Goal: Transaction & Acquisition: Purchase product/service

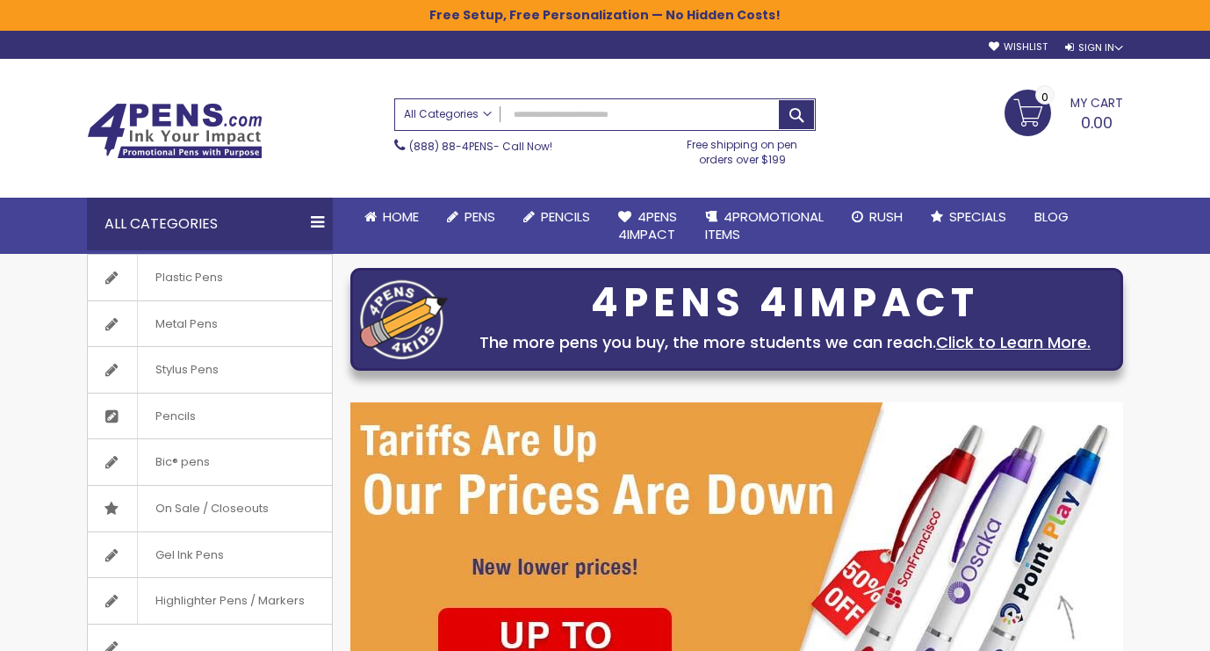
click at [407, 109] on span "All Categories" at bounding box center [448, 114] width 88 height 14
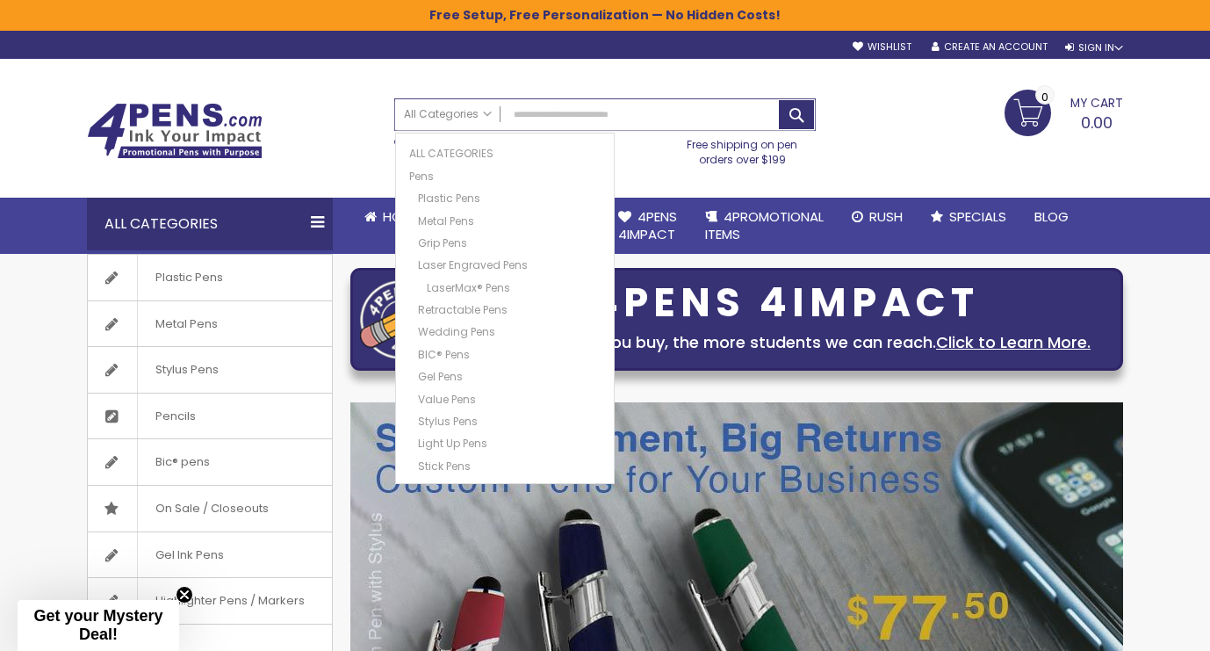
click at [521, 112] on input "Search" at bounding box center [605, 114] width 420 height 31
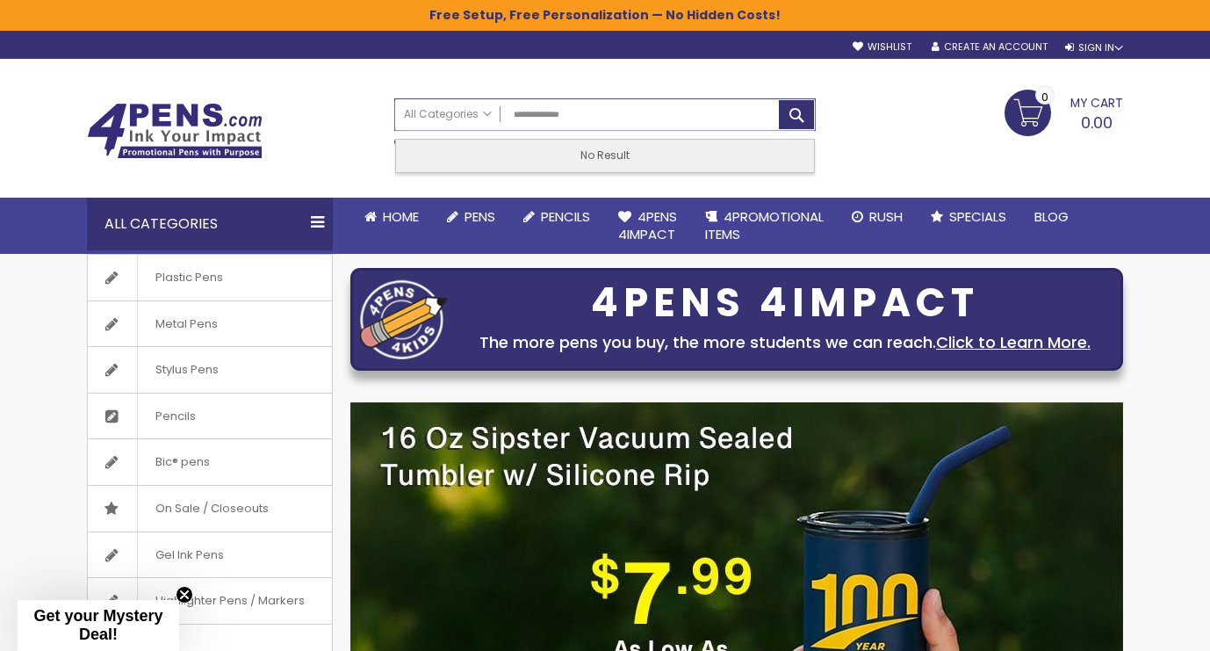
type input "**********"
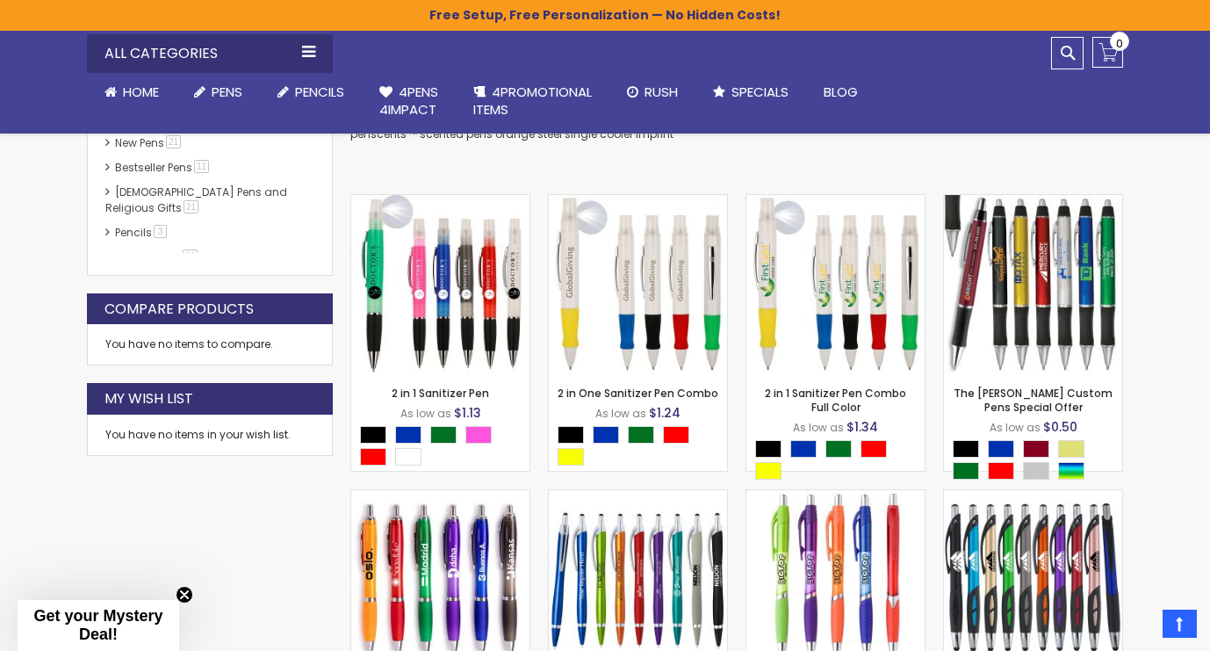
scroll to position [407, 0]
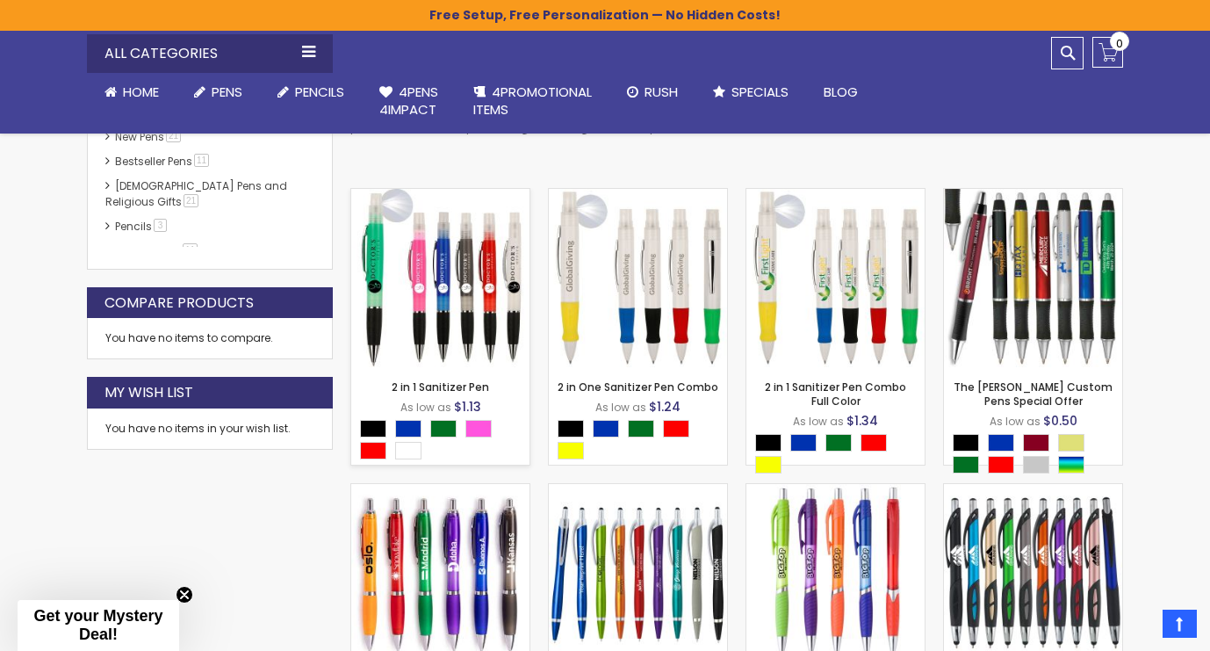
click at [451, 235] on img at bounding box center [440, 278] width 178 height 178
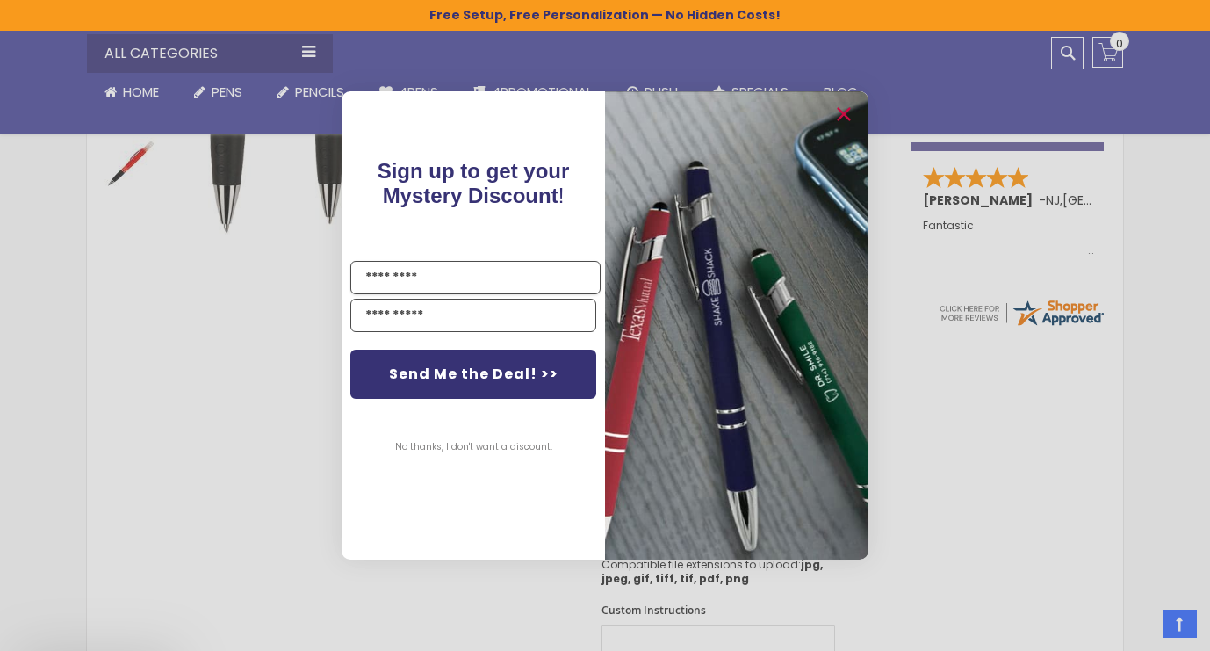
scroll to position [553, 0]
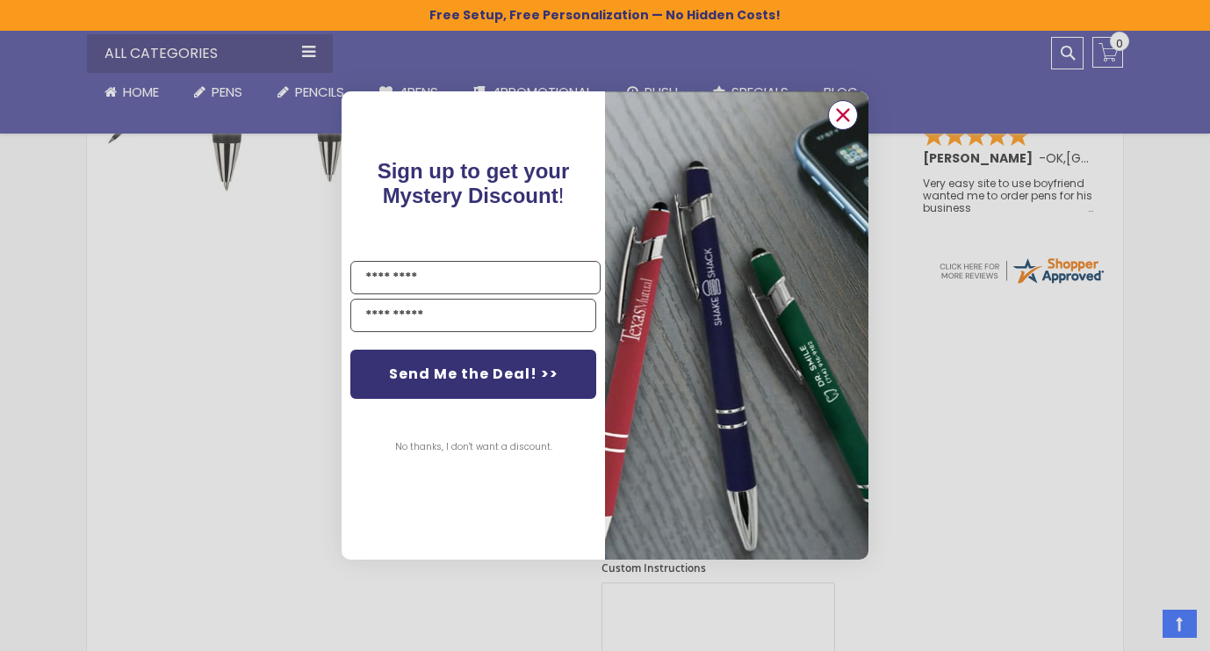
click at [836, 110] on circle "Close dialog" at bounding box center [843, 115] width 26 height 26
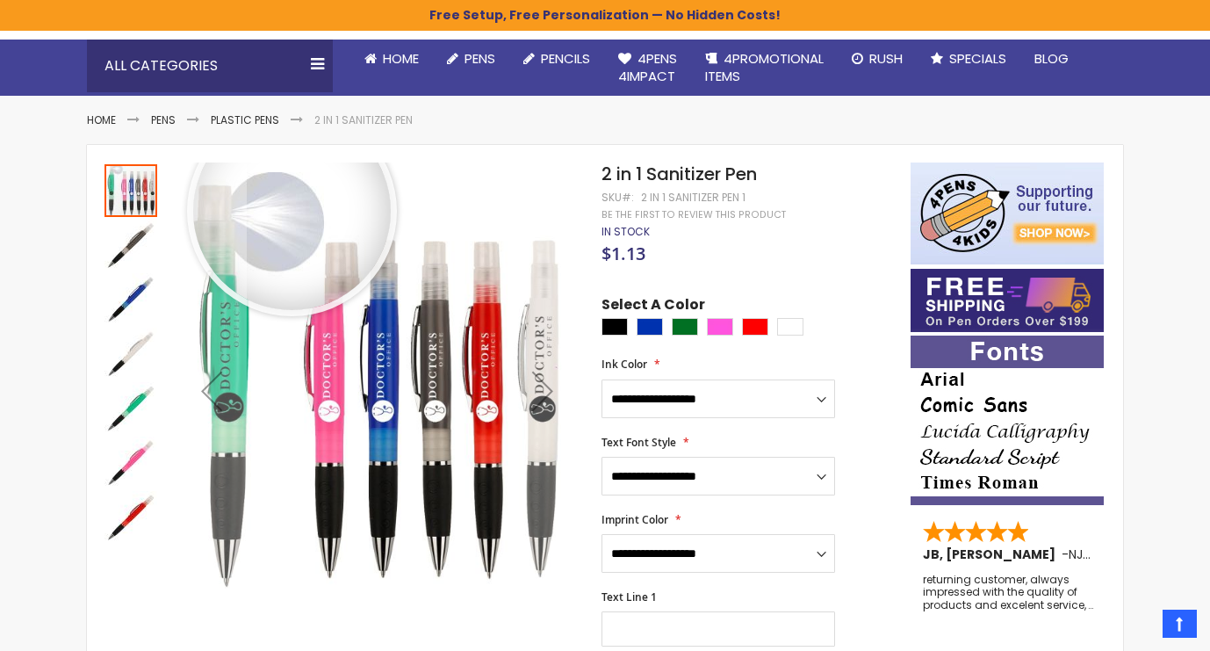
scroll to position [169, 0]
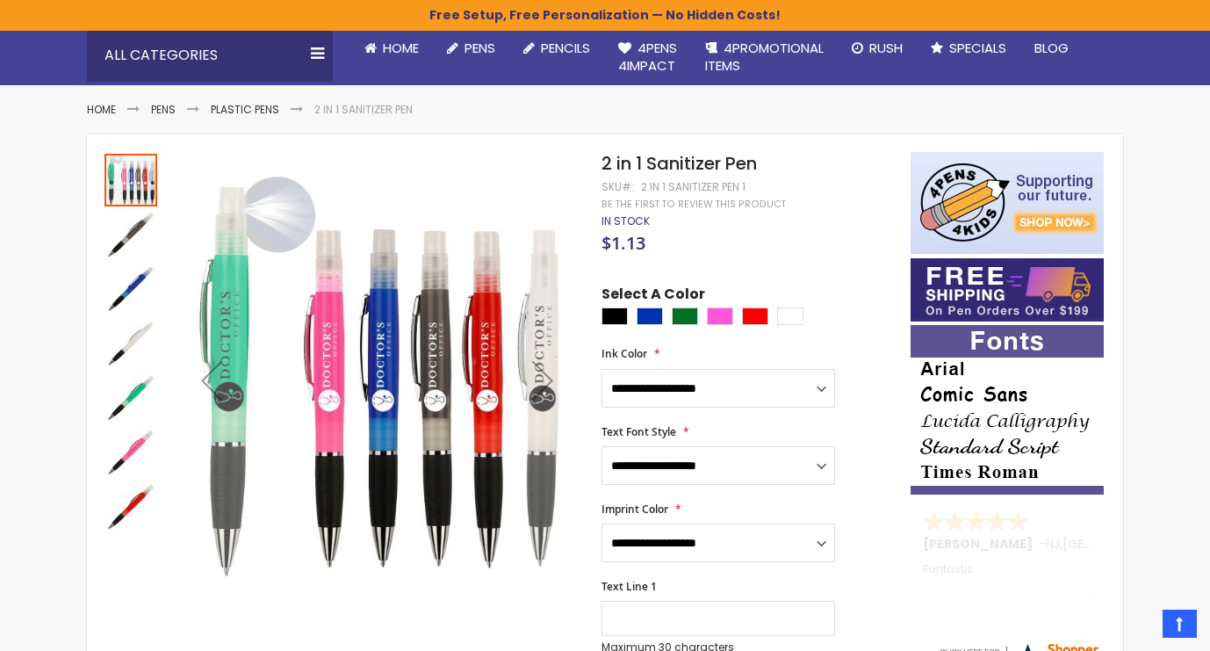
click at [133, 184] on div at bounding box center [131, 180] width 53 height 53
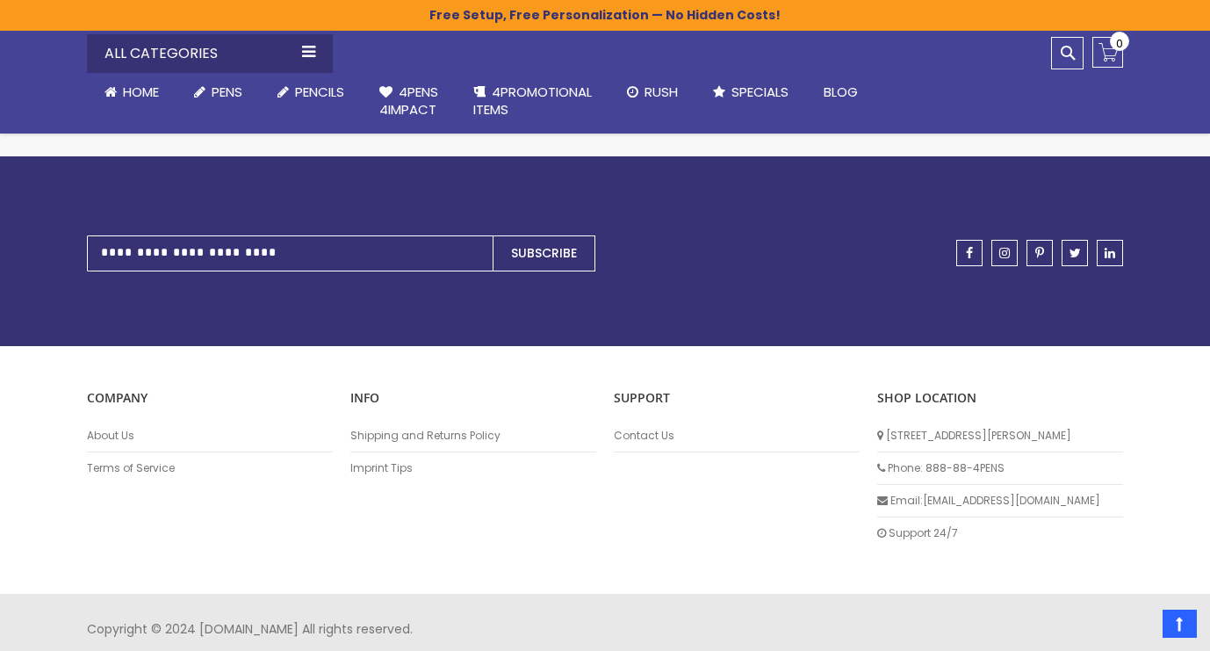
scroll to position [1710, 0]
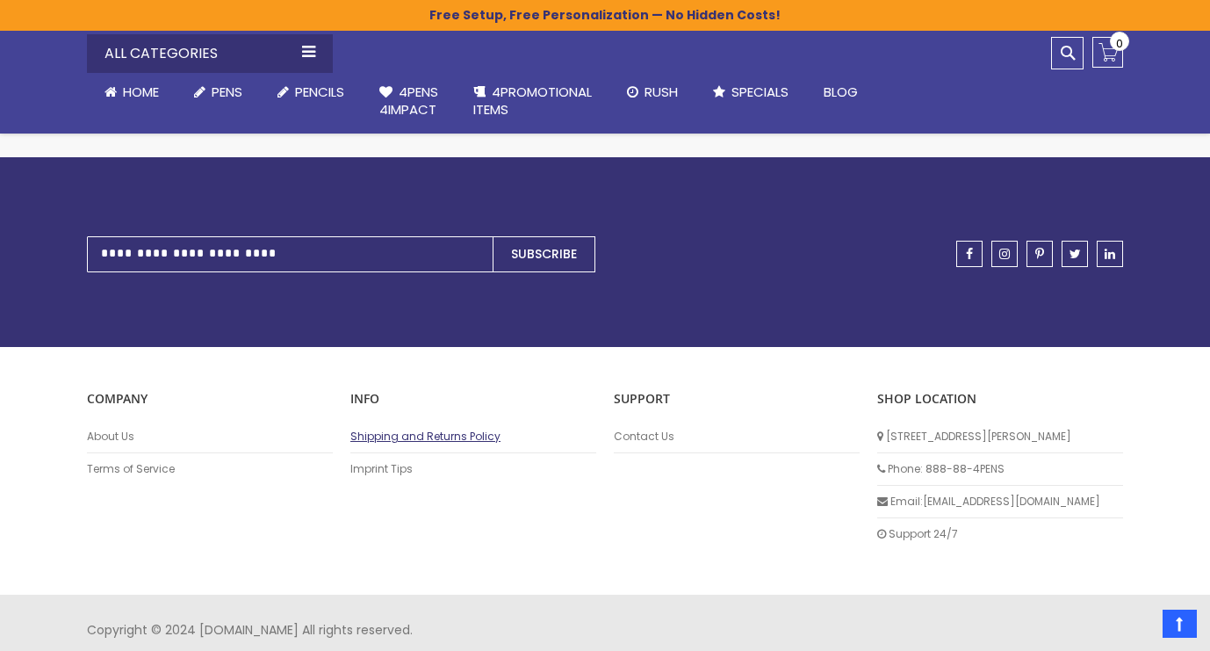
click at [422, 429] on link "Shipping and Returns Policy" at bounding box center [473, 436] width 246 height 14
